Goal: Find specific page/section: Find specific page/section

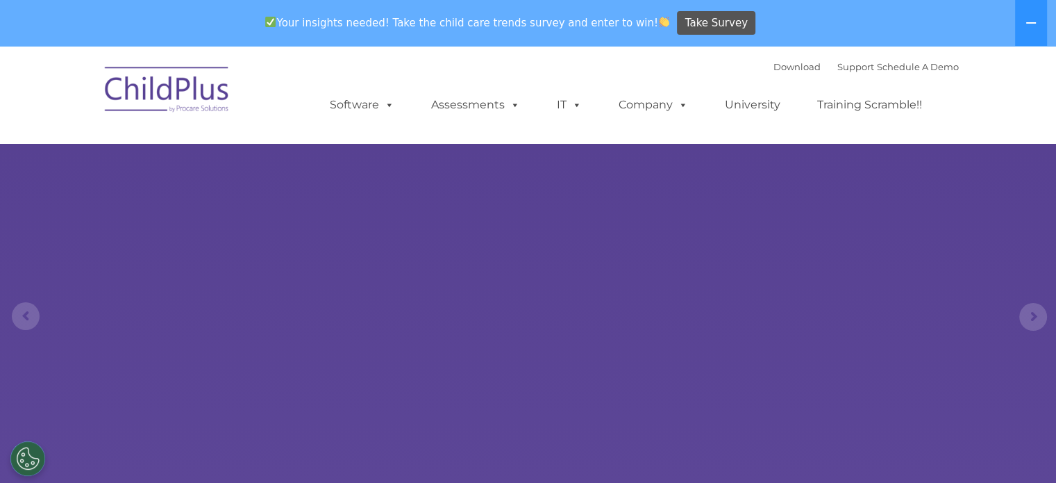
select select "MEDIUM"
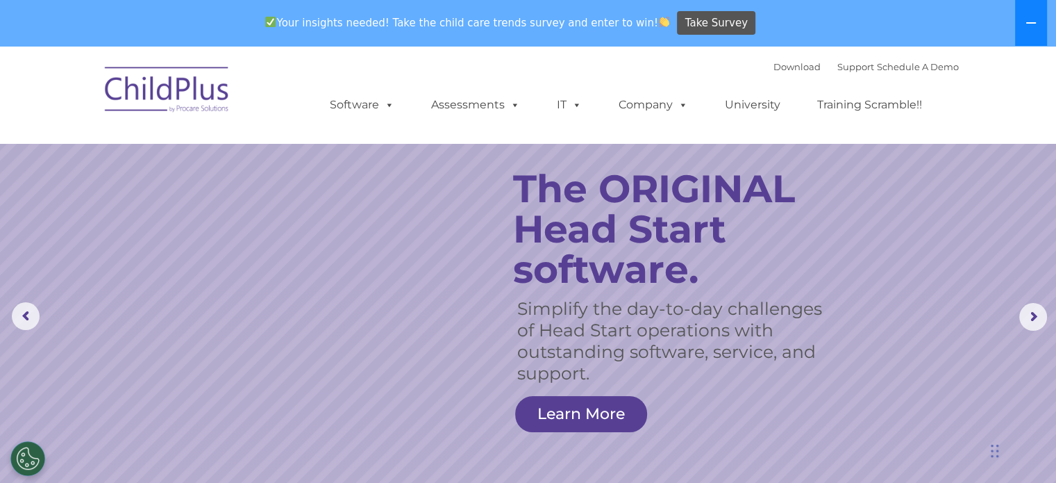
click at [1036, 26] on icon at bounding box center [1031, 22] width 11 height 11
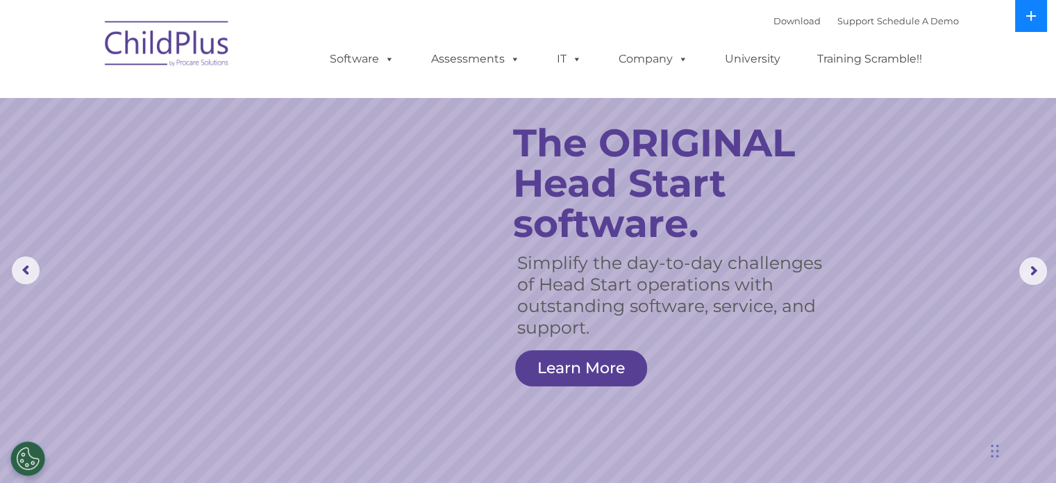
click at [1028, 23] on button at bounding box center [1031, 16] width 32 height 32
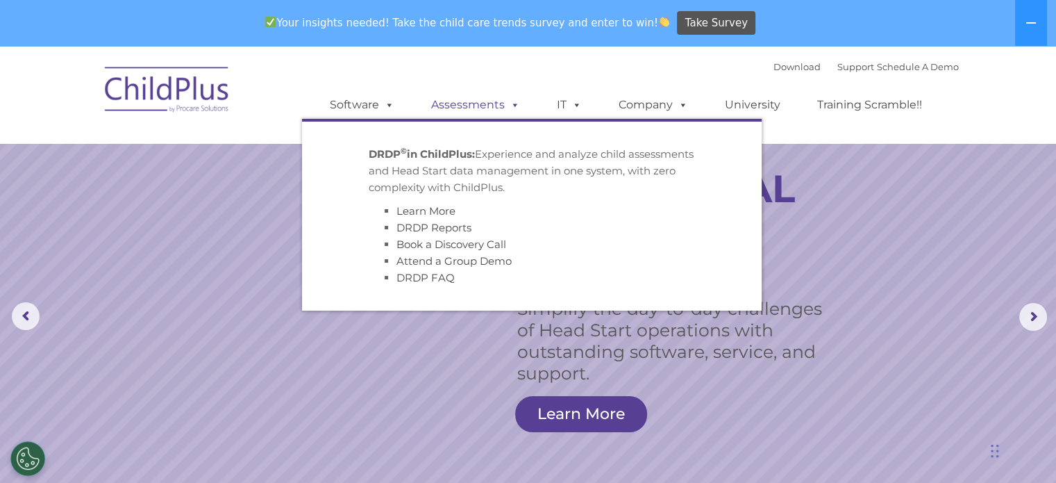
click at [469, 107] on link "Assessments" at bounding box center [475, 105] width 117 height 28
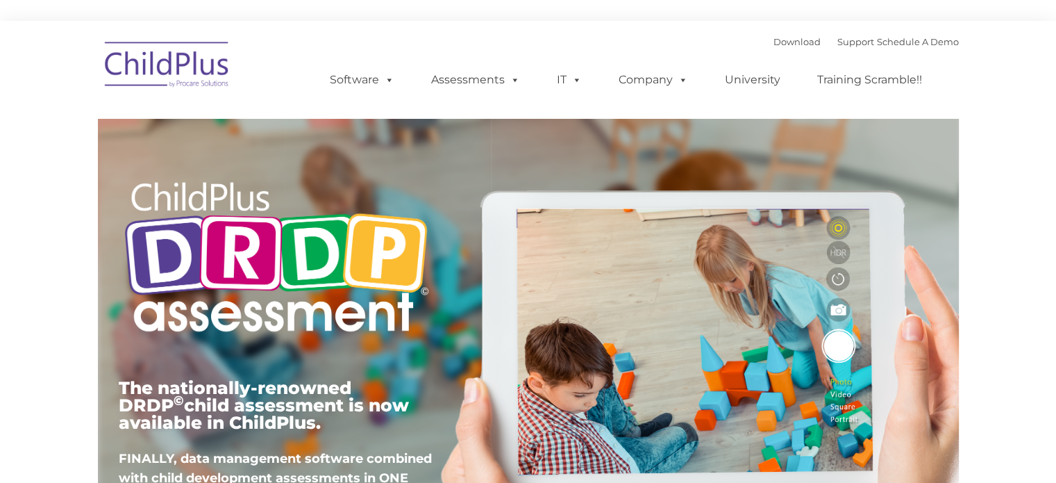
type input ""
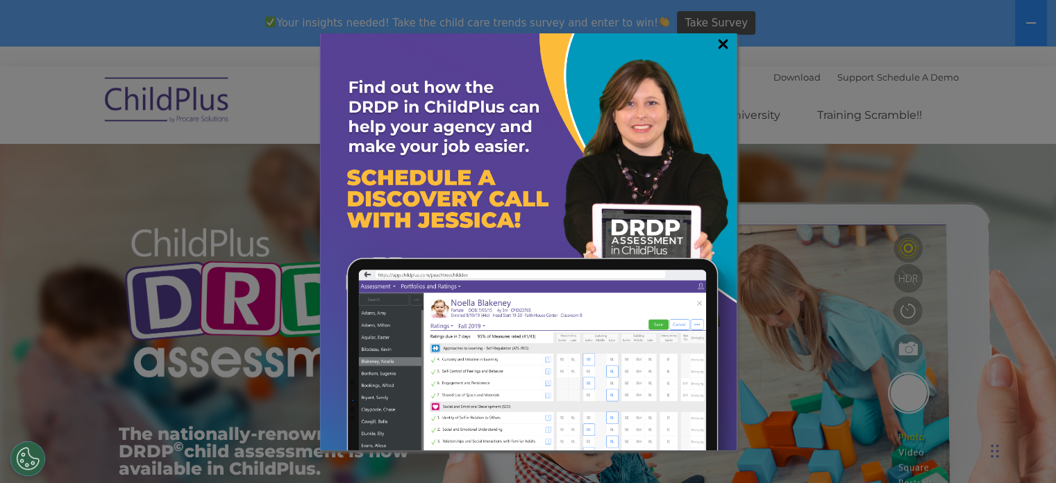
click at [727, 44] on link "×" at bounding box center [723, 44] width 16 height 14
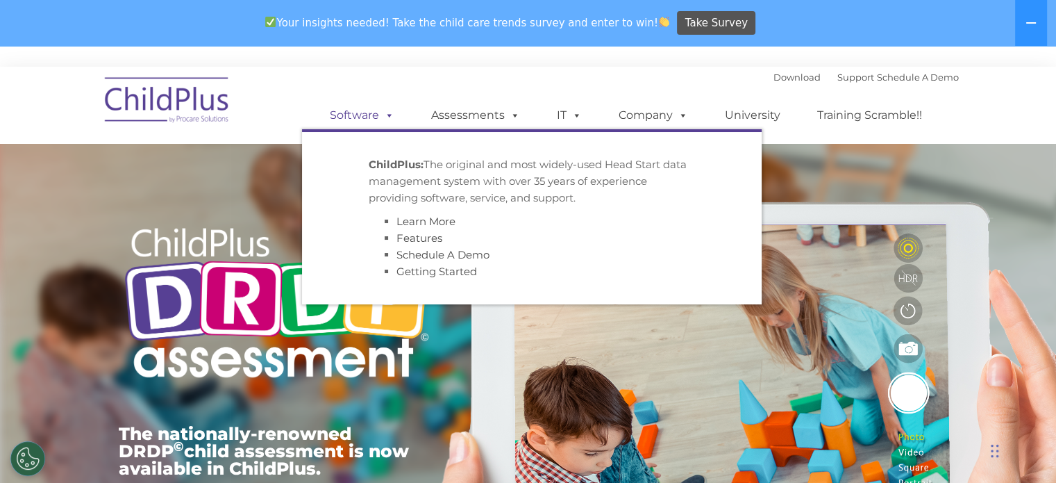
click at [358, 119] on link "Software" at bounding box center [362, 115] width 92 height 28
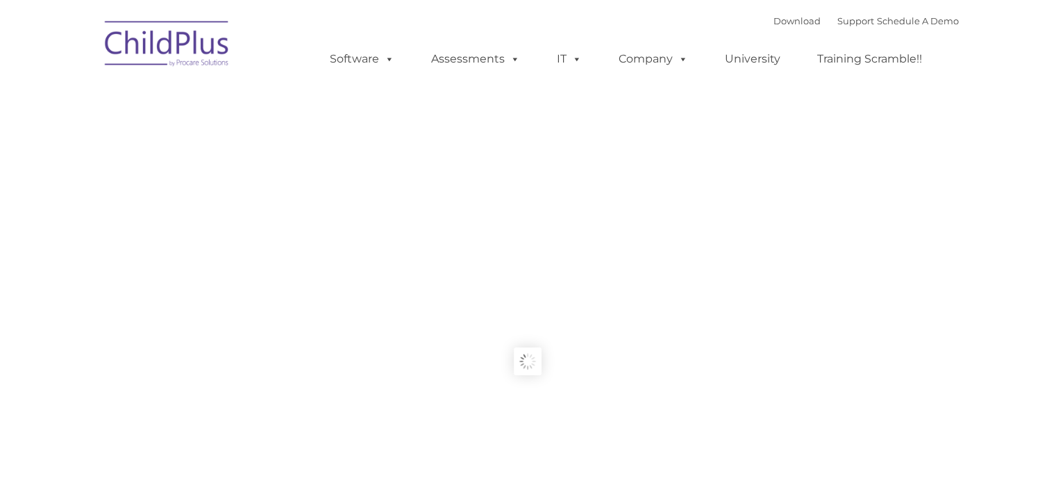
type input ""
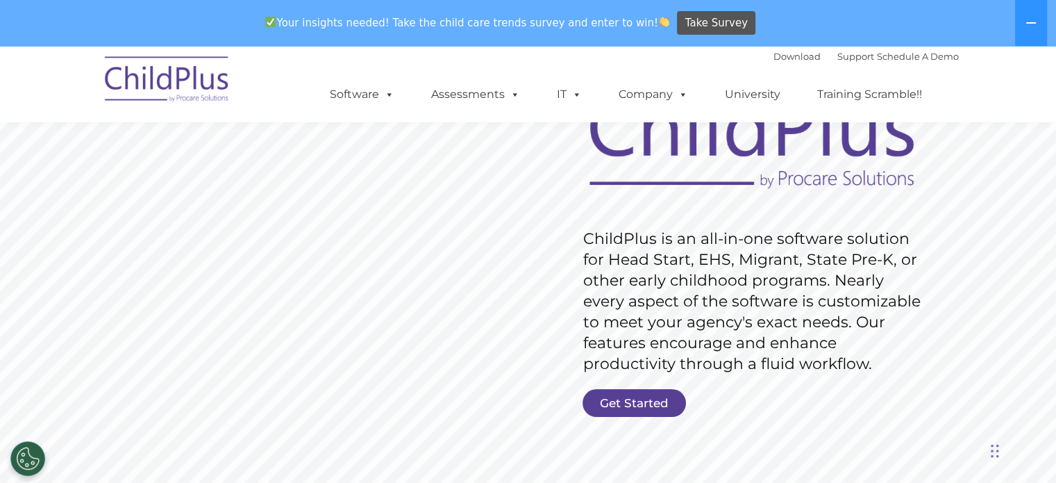
scroll to position [125, 0]
click at [644, 396] on link "Get Started" at bounding box center [634, 402] width 103 height 28
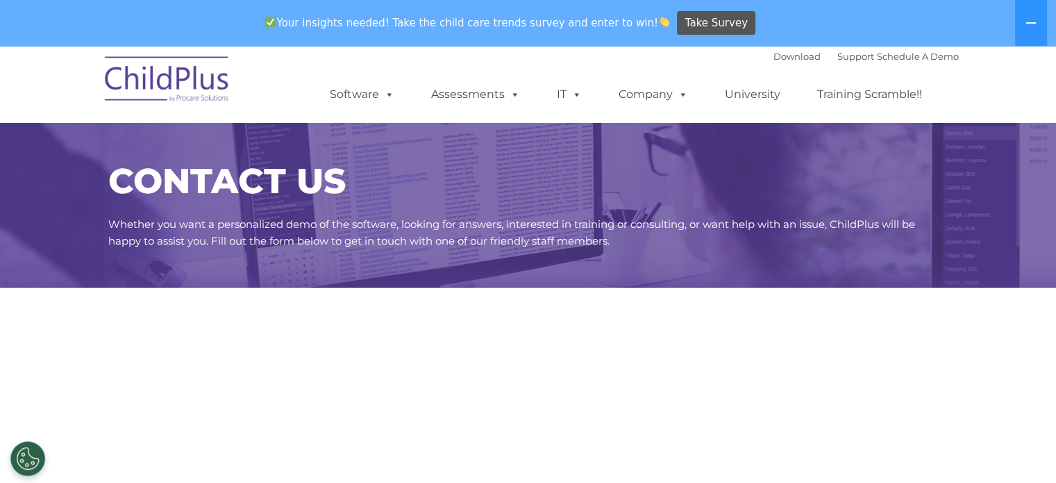
select select "MEDIUM"
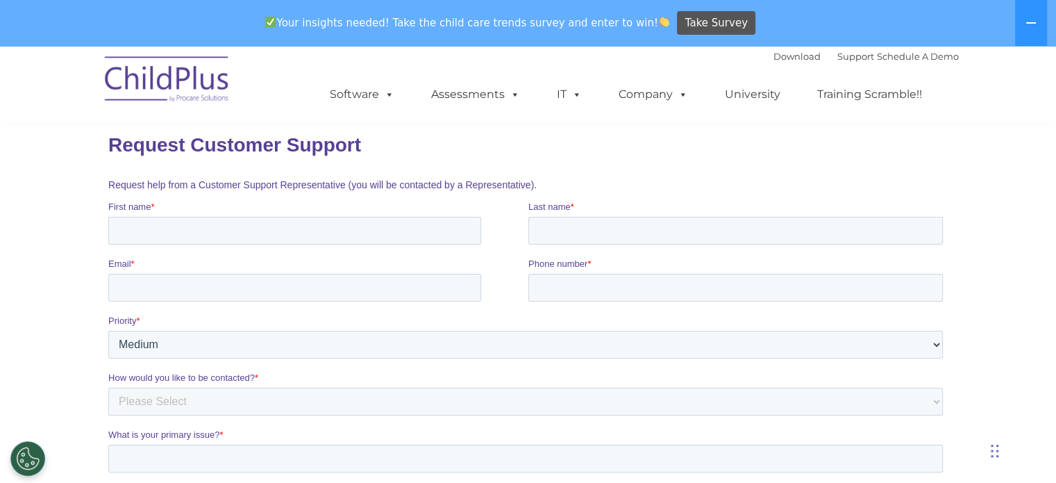
scroll to position [168, 0]
